Goal: Task Accomplishment & Management: Manage account settings

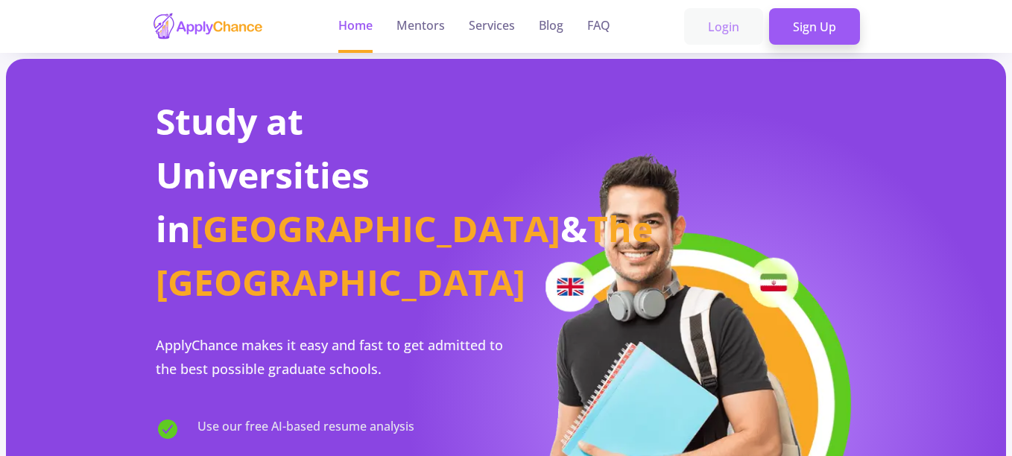
click at [734, 28] on link "Login" at bounding box center [723, 26] width 79 height 37
click at [724, 25] on link "Login" at bounding box center [723, 26] width 79 height 37
click at [722, 21] on link "Login" at bounding box center [723, 26] width 79 height 37
click at [423, 35] on link "Mentors" at bounding box center [421, 26] width 48 height 53
click at [354, 20] on link "Home" at bounding box center [355, 26] width 34 height 53
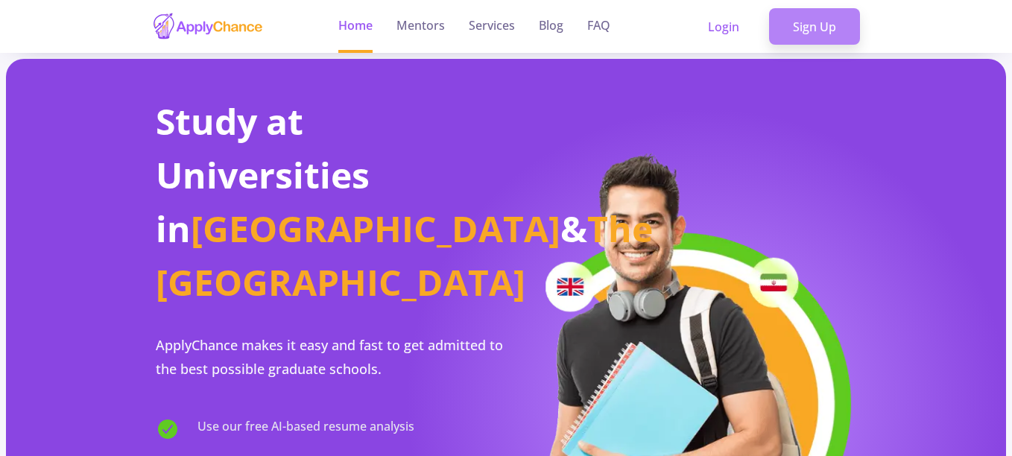
click at [808, 32] on link "Sign Up" at bounding box center [814, 26] width 91 height 37
click at [733, 26] on link "Login" at bounding box center [723, 26] width 79 height 37
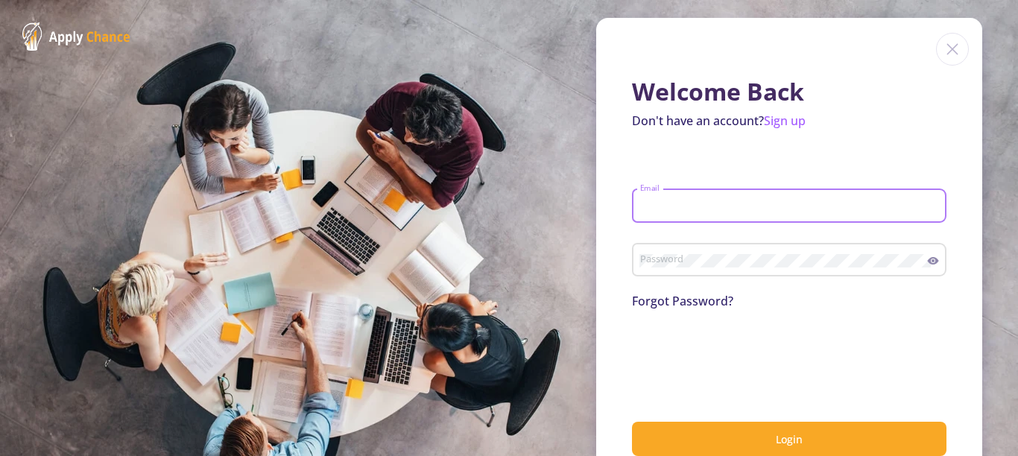
click at [673, 212] on input "Email" at bounding box center [792, 206] width 304 height 13
type input "[EMAIL_ADDRESS][DOMAIN_NAME]"
click at [928, 260] on icon at bounding box center [933, 260] width 11 height 7
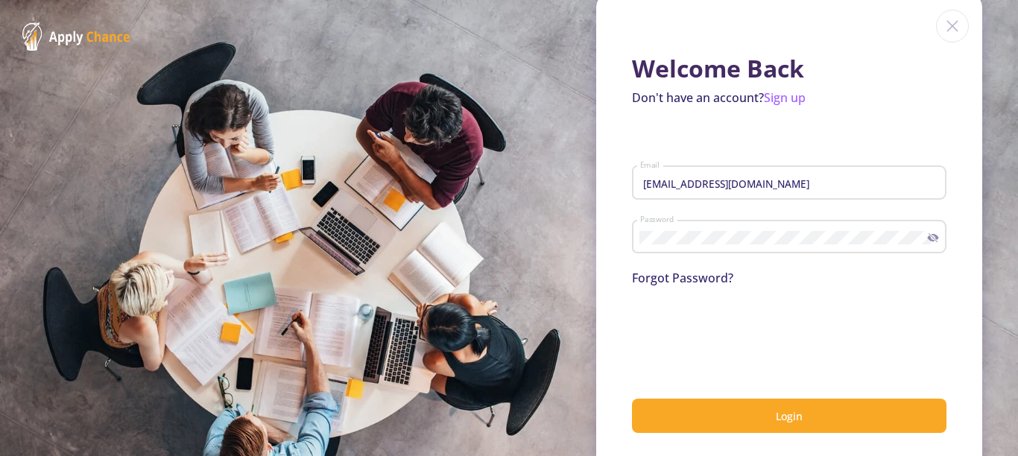
scroll to position [36, 0]
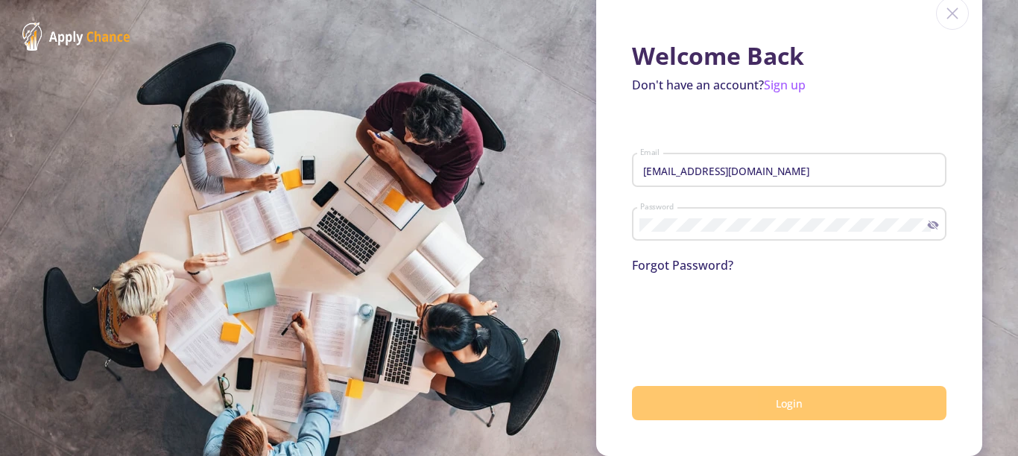
click at [805, 407] on button "Login" at bounding box center [789, 403] width 315 height 35
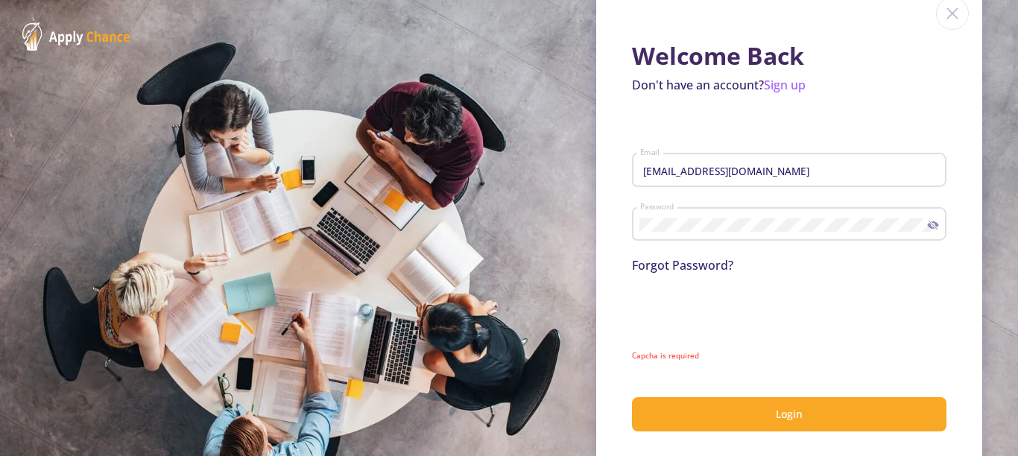
scroll to position [0, 0]
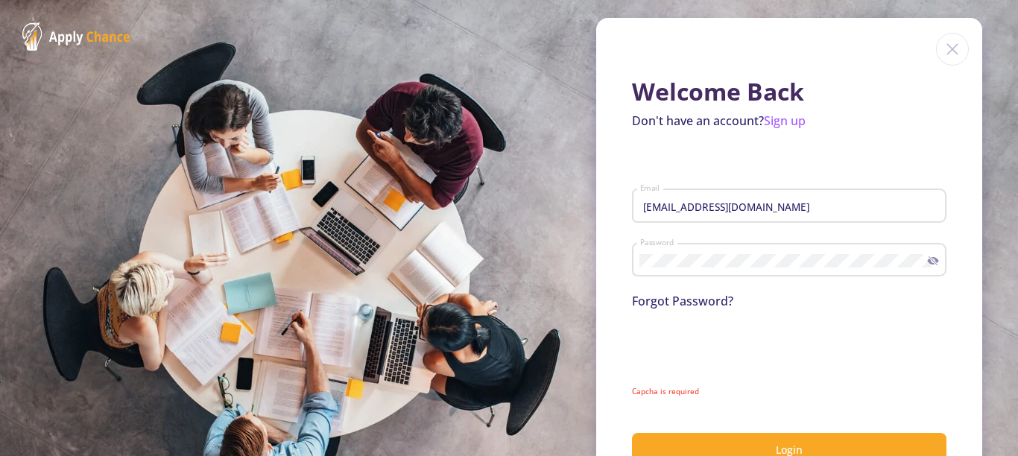
click at [652, 386] on mat-error "Capcha is required" at bounding box center [789, 391] width 315 height 11
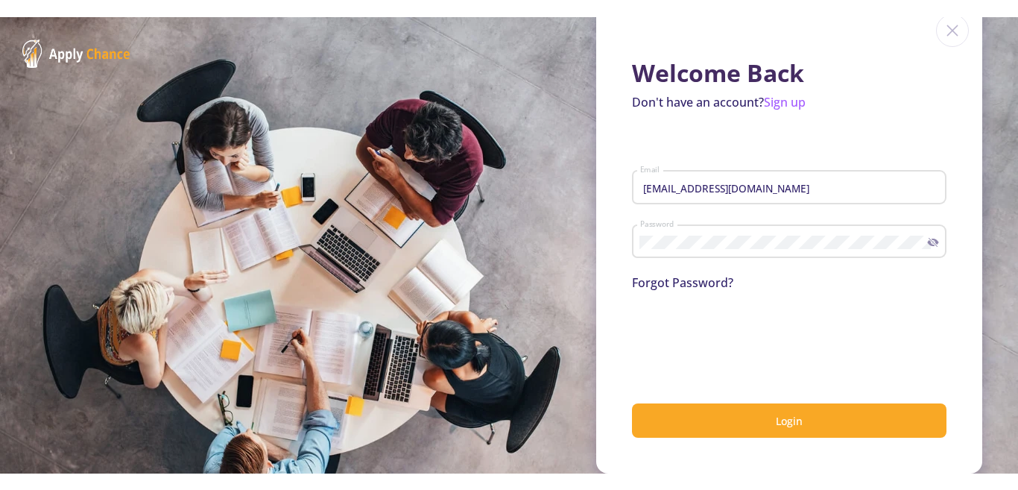
scroll to position [36, 0]
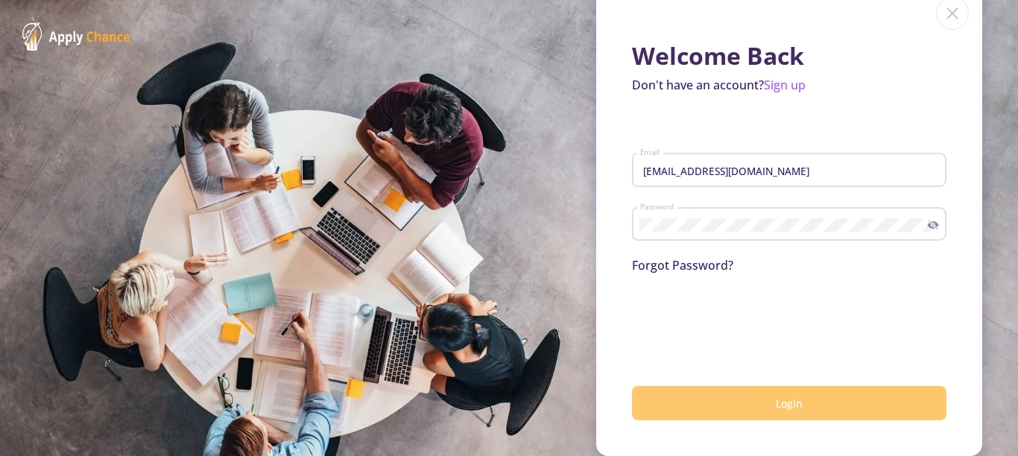
click at [776, 403] on span "Login" at bounding box center [789, 404] width 27 height 14
click at [810, 399] on button "Login" at bounding box center [789, 403] width 315 height 35
click at [763, 408] on button "Login" at bounding box center [789, 403] width 315 height 35
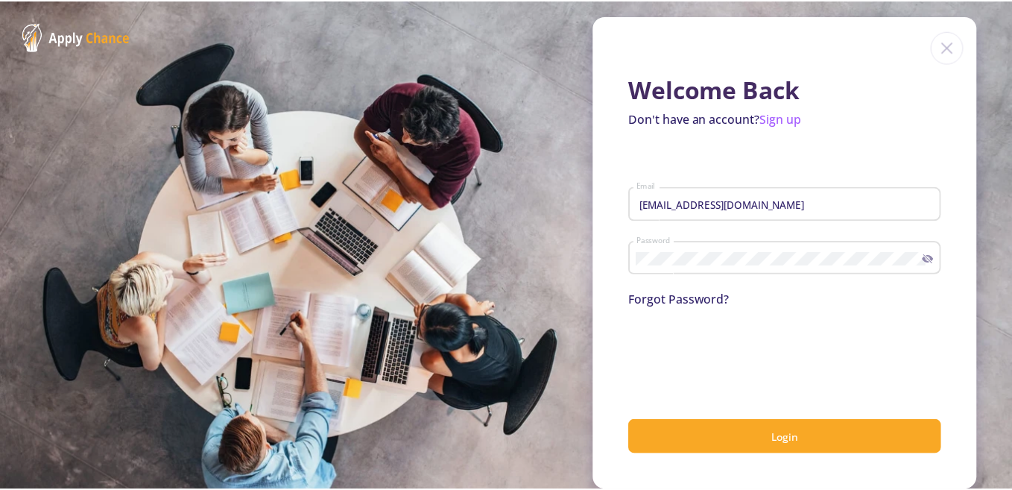
scroll to position [2, 0]
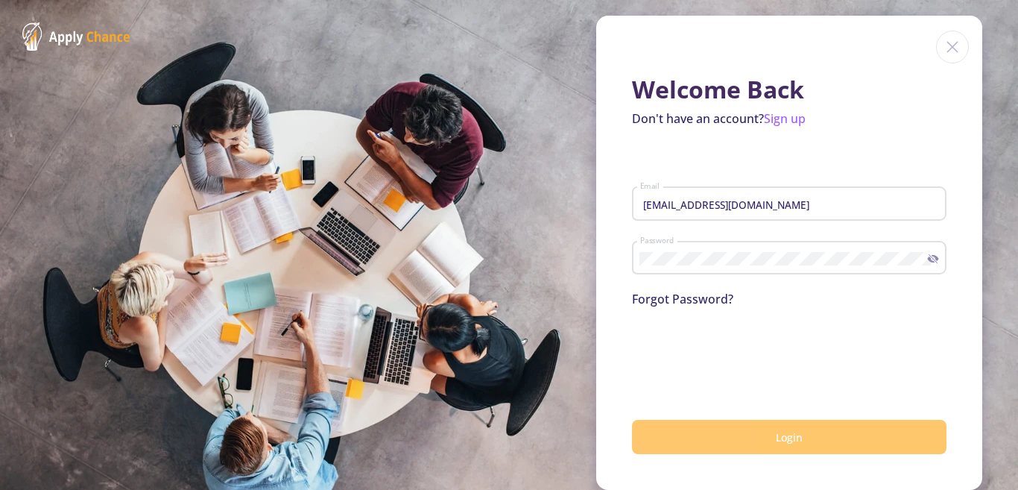
click at [759, 430] on button "Login" at bounding box center [789, 437] width 315 height 35
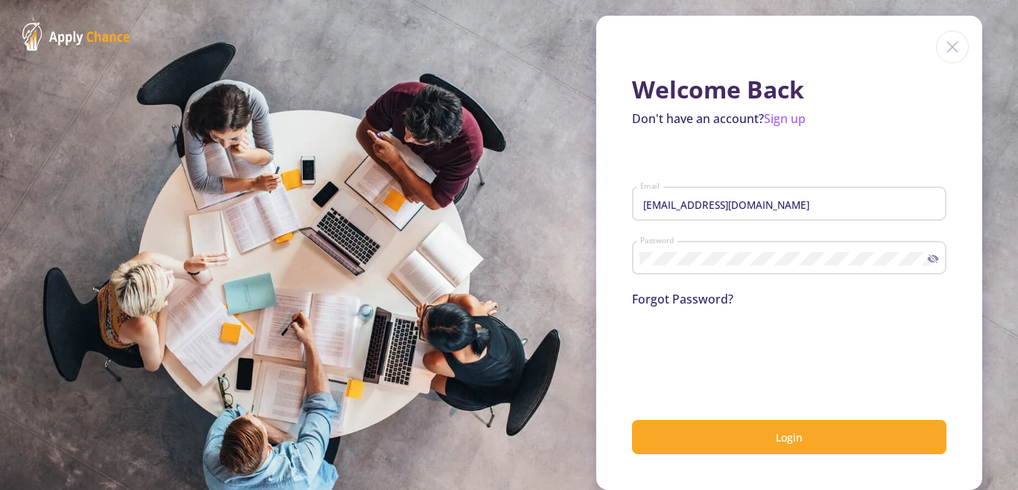
click at [945, 43] on img at bounding box center [952, 47] width 33 height 33
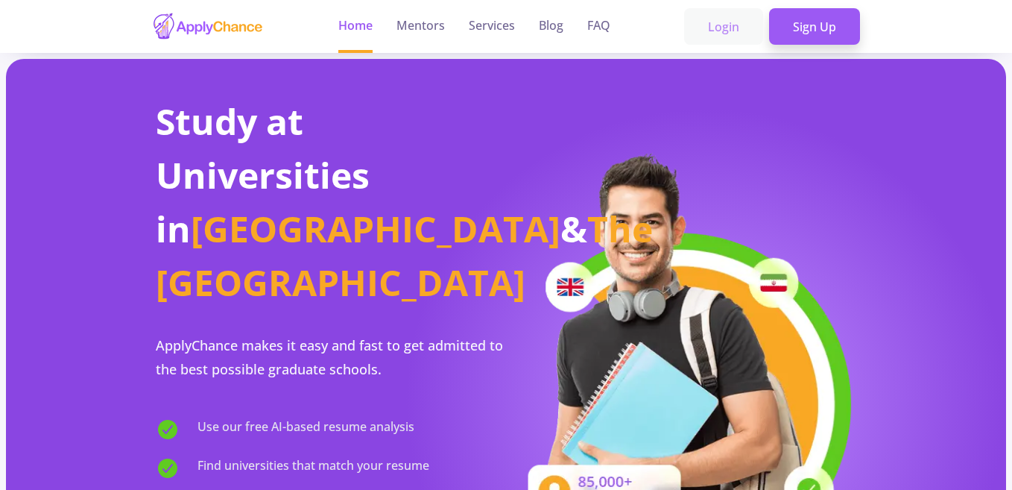
click at [726, 34] on link "Login" at bounding box center [723, 26] width 79 height 37
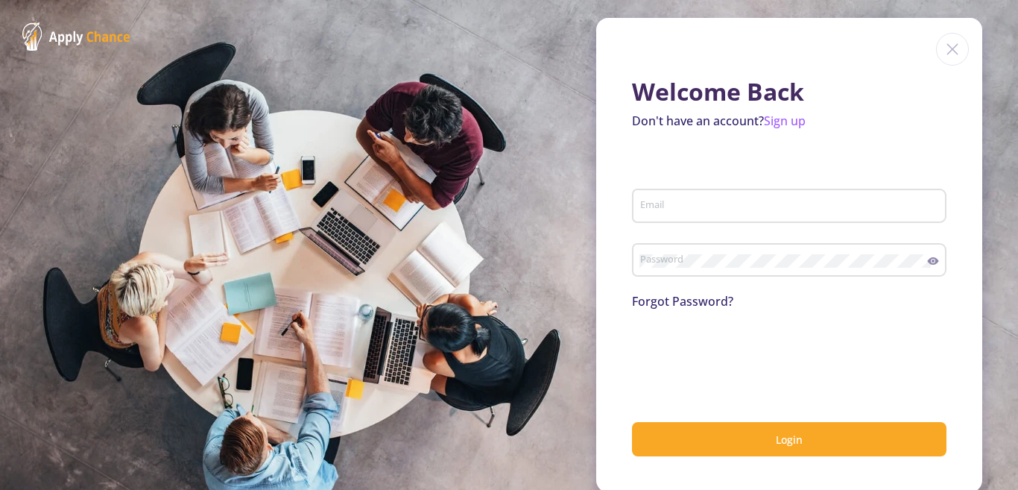
click at [706, 194] on div "Email" at bounding box center [790, 202] width 300 height 39
click at [688, 201] on input "Email" at bounding box center [792, 206] width 304 height 13
type input "d"
click at [936, 51] on img at bounding box center [952, 49] width 33 height 33
